Goal: Information Seeking & Learning: Learn about a topic

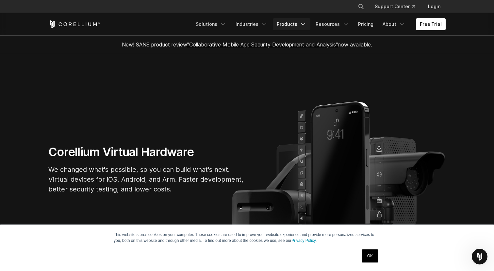
click at [302, 26] on link "Products" at bounding box center [292, 24] width 38 height 12
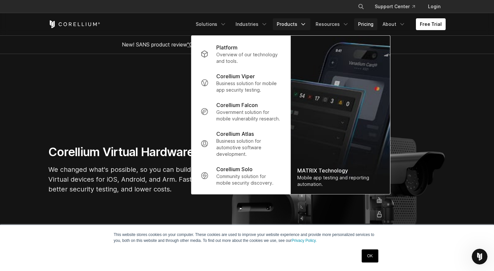
click at [369, 25] on link "Pricing" at bounding box center [365, 24] width 23 height 12
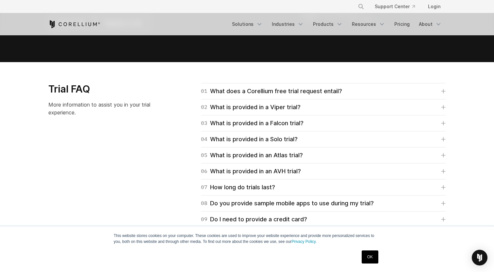
scroll to position [901, 0]
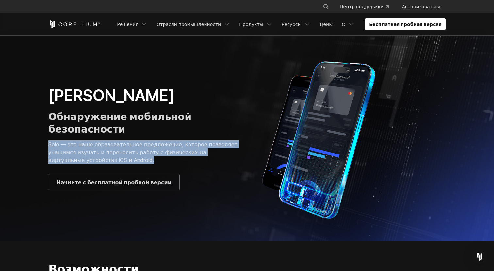
drag, startPoint x: 44, startPoint y: 136, endPoint x: 117, endPoint y: 153, distance: 74.4
click at [117, 153] on div "Кореллиум Соло Обнаружение мобильной безопасности Solo — это наше образовательн…" at bounding box center [144, 138] width 205 height 104
click at [117, 153] on p "Solo — это наше образовательное предложение, которое позволяет учащимся изучать…" at bounding box center [144, 152] width 192 height 24
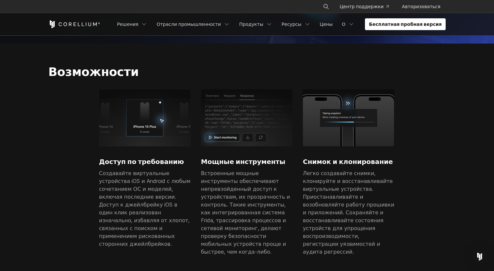
scroll to position [197, 0]
drag, startPoint x: 147, startPoint y: 196, endPoint x: 178, endPoint y: 200, distance: 31.3
click at [178, 200] on p "Создавайте виртуальные устройства iOS и Android с любым сочетанием ОС и моделей…" at bounding box center [145, 208] width 92 height 78
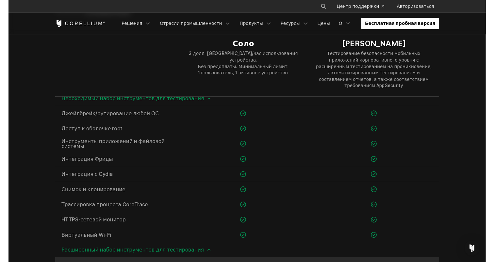
scroll to position [393, 0]
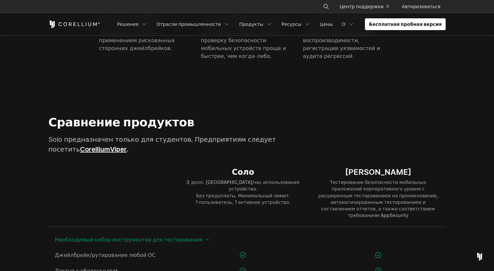
click at [127, 145] on font "." at bounding box center [128, 149] width 2 height 8
click at [110, 145] on font "Viper" at bounding box center [118, 149] width 17 height 8
click at [330, 22] on font "Цены" at bounding box center [326, 24] width 13 height 6
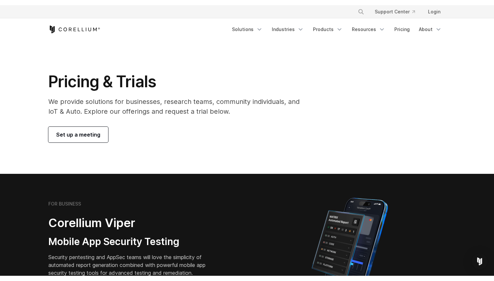
scroll to position [0, 0]
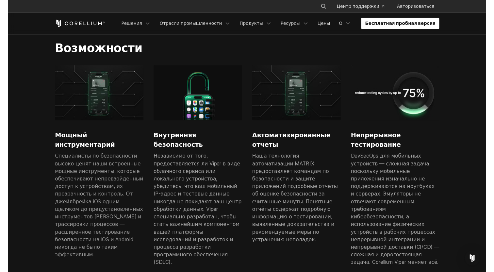
scroll to position [429, 0]
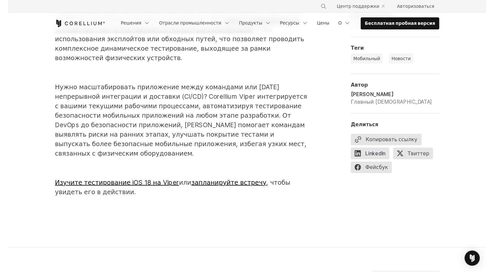
scroll to position [1488, 0]
